Goal: Find specific page/section: Find specific page/section

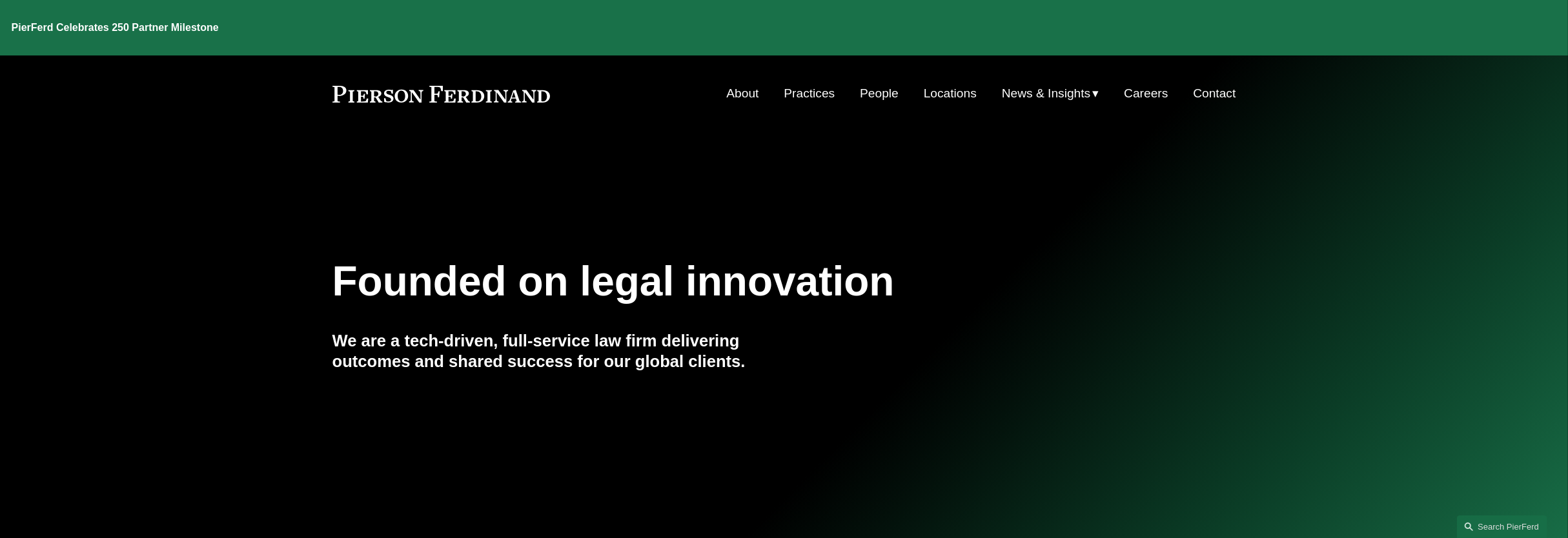
click at [869, 81] on link "People" at bounding box center [878, 93] width 39 height 25
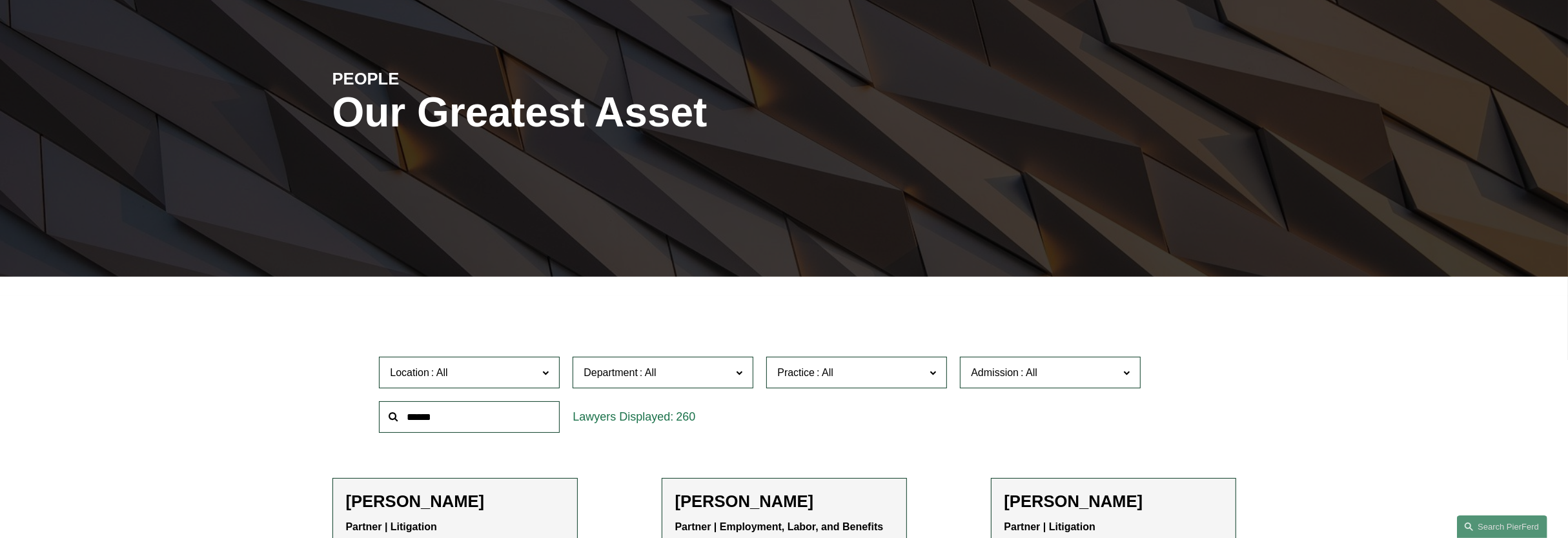
scroll to position [161, 0]
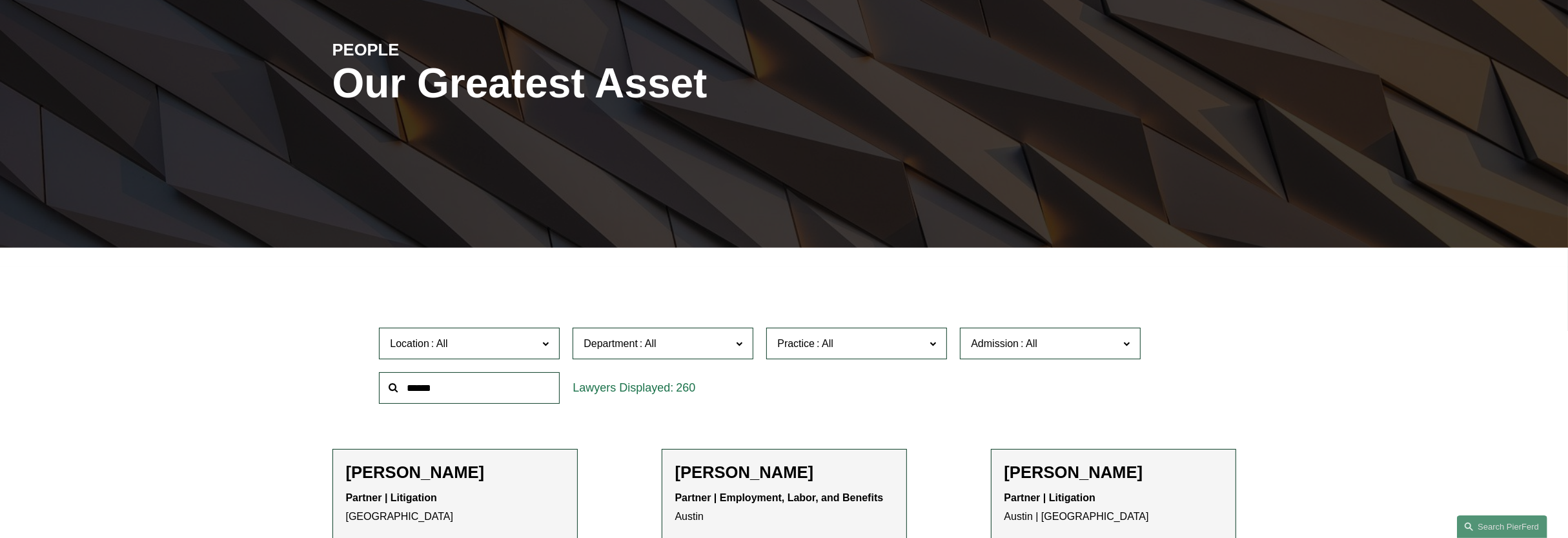
click at [549, 349] on label "Location" at bounding box center [469, 344] width 181 height 32
click at [0, 0] on link "Los Angeles" at bounding box center [0, 0] width 0 height 0
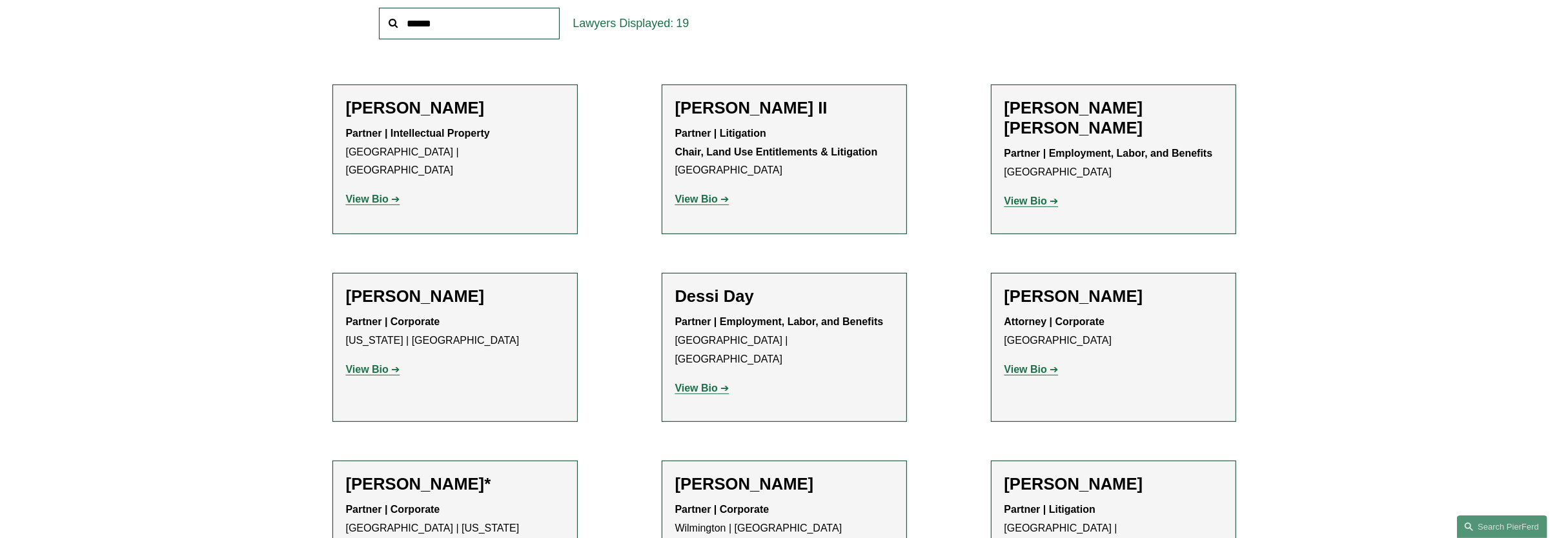
scroll to position [606, 0]
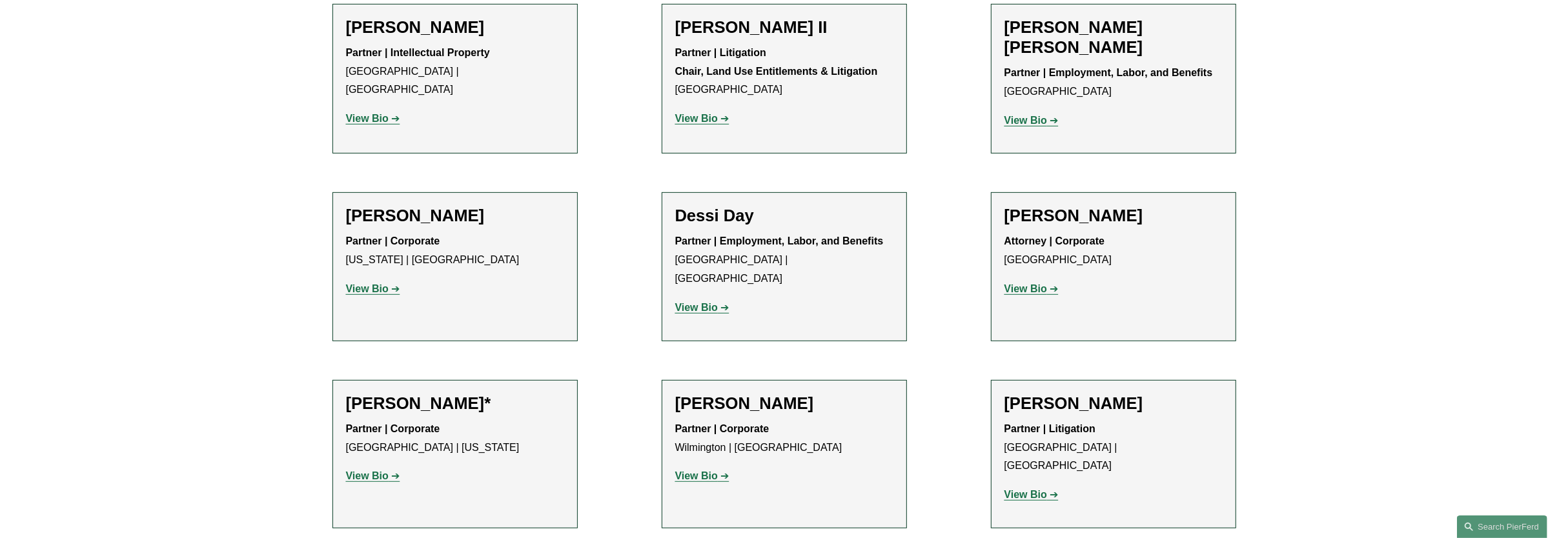
click at [373, 287] on strong "View Bio" at bounding box center [367, 288] width 42 height 11
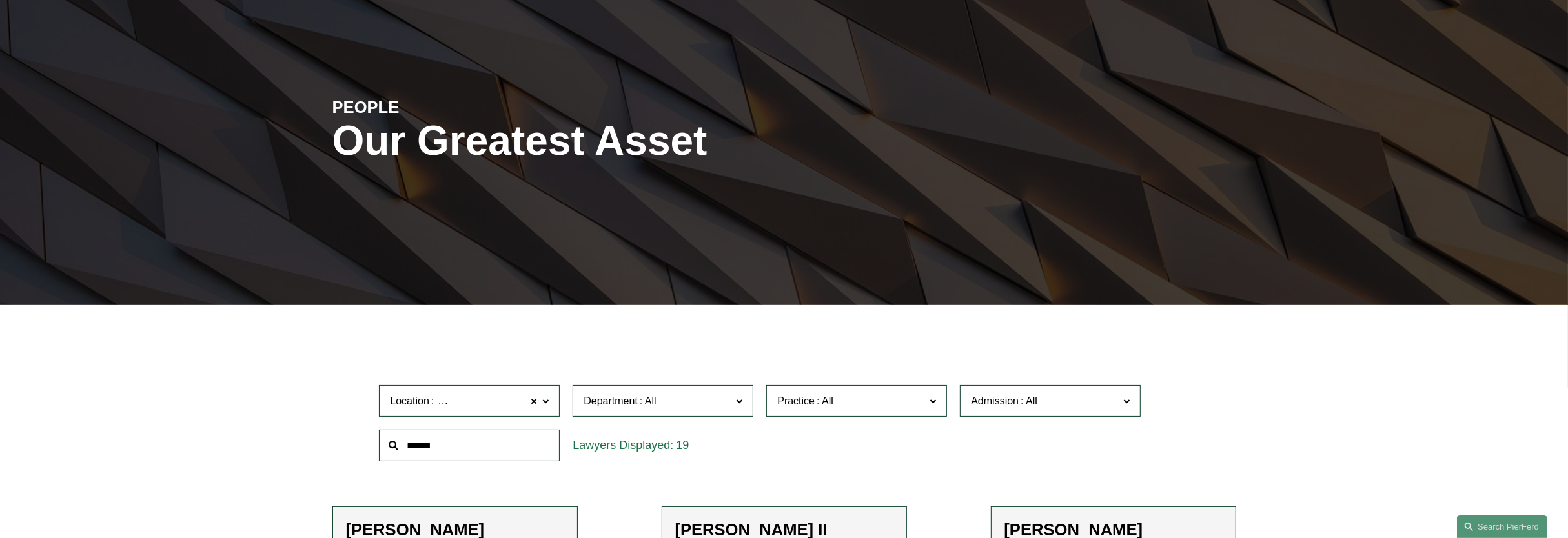
scroll to position [323, 0]
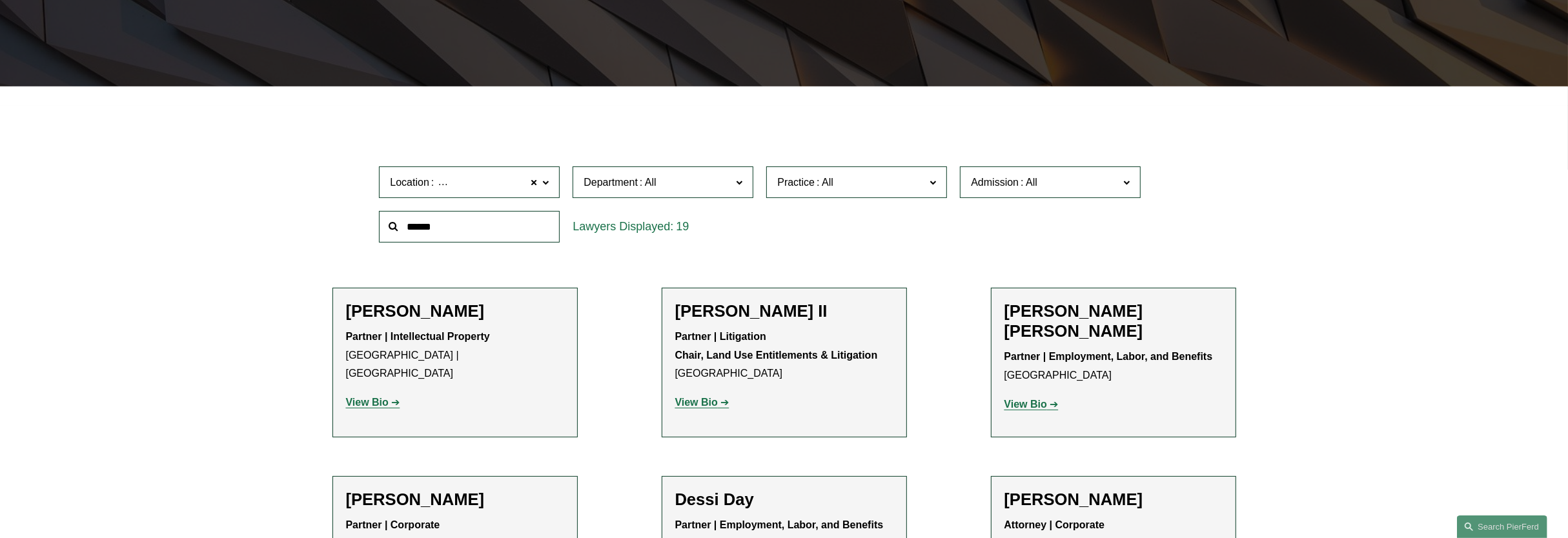
click at [546, 186] on span at bounding box center [545, 182] width 7 height 17
click at [0, 0] on link "Palo Alto" at bounding box center [0, 0] width 0 height 0
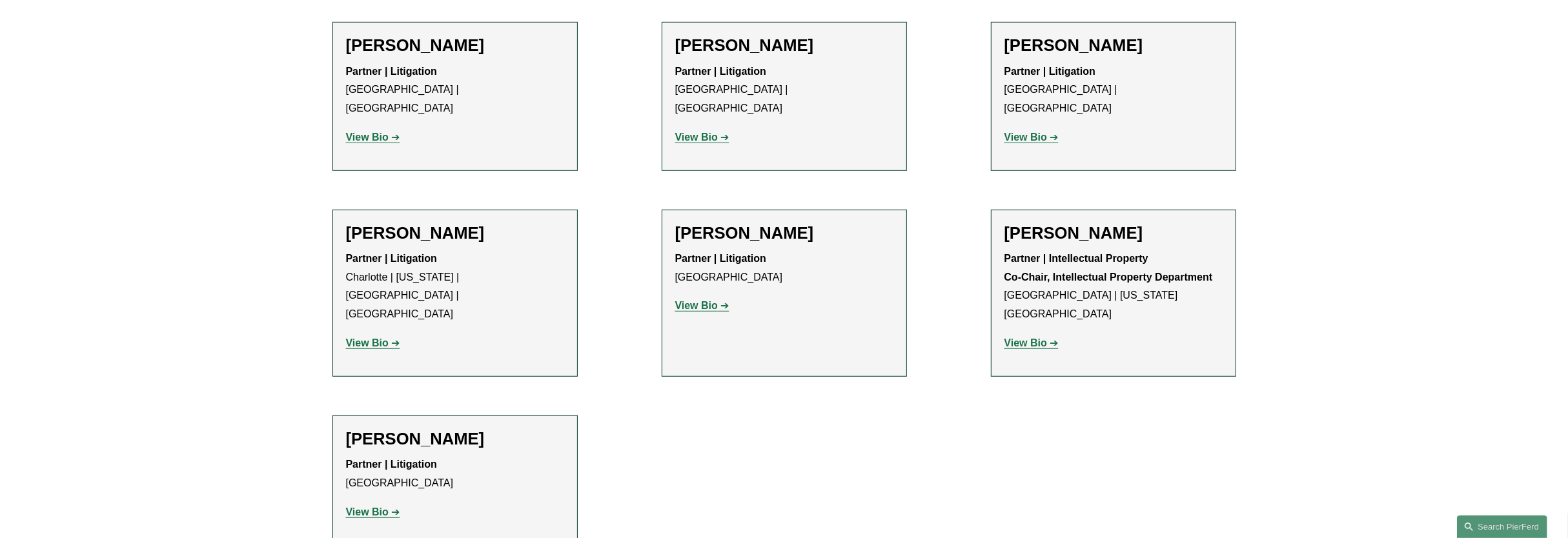
scroll to position [1048, 0]
